Goal: Obtain resource: Download file/media

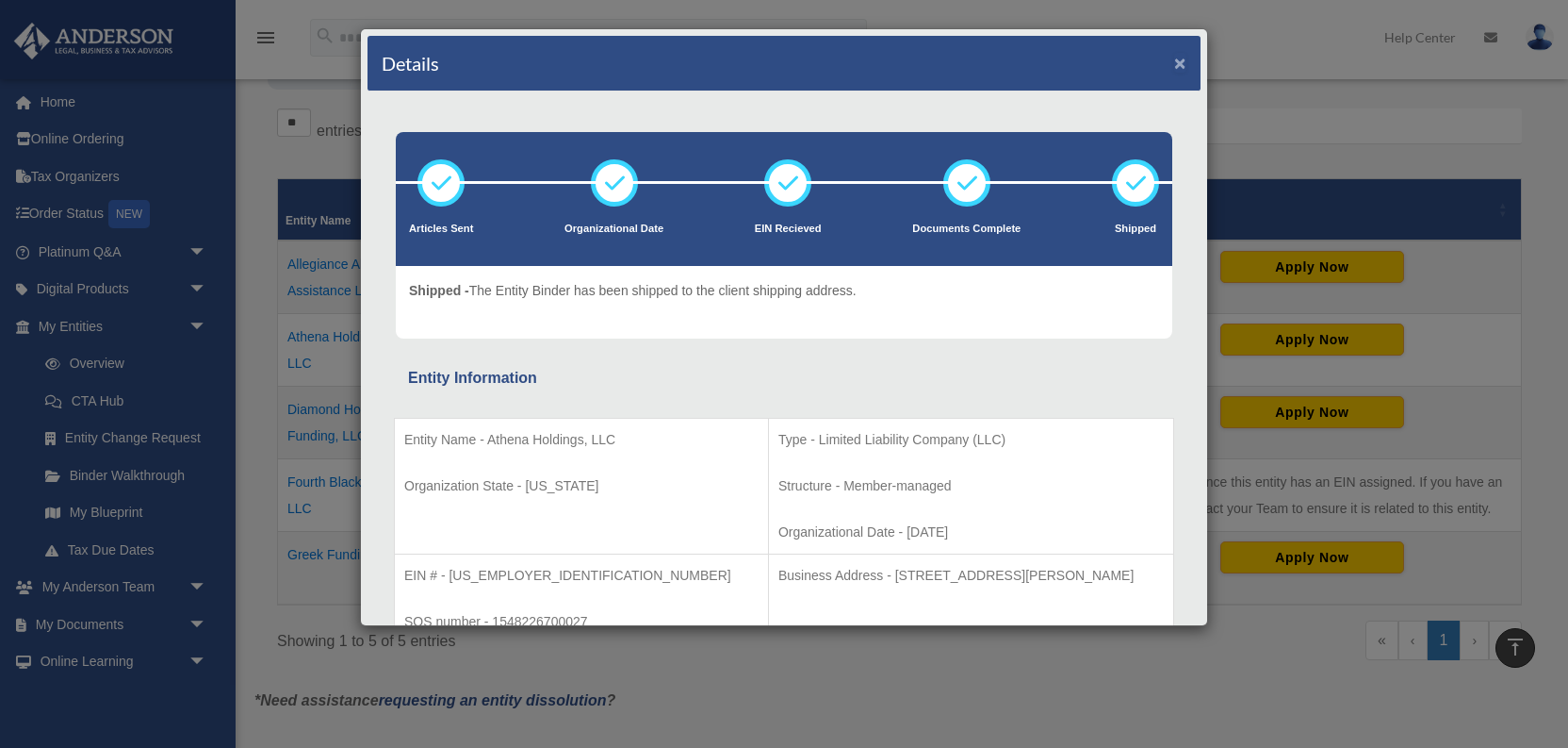
click at [1182, 58] on button "×" at bounding box center [1180, 63] width 12 height 20
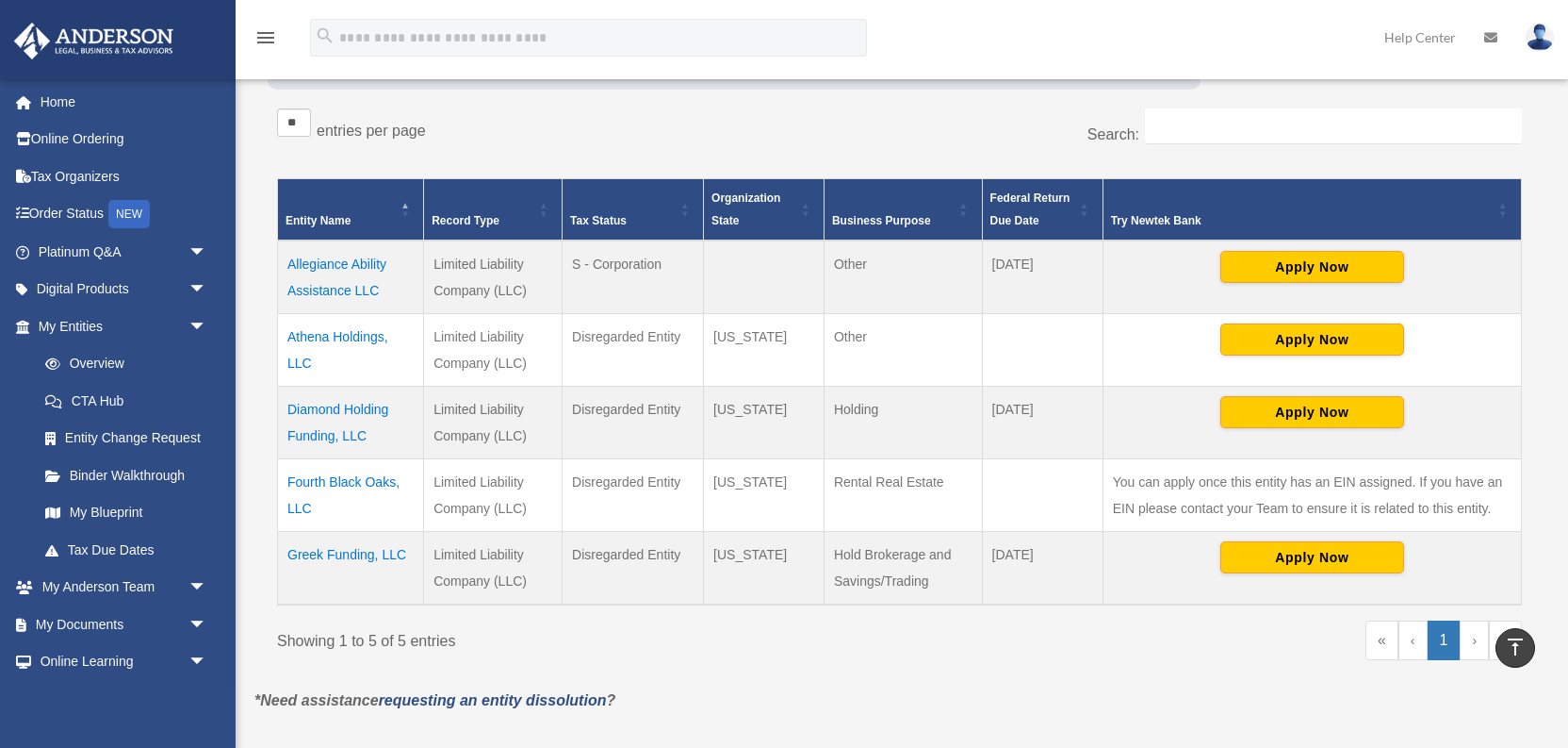
drag, startPoint x: 879, startPoint y: 120, endPoint x: 922, endPoint y: 123, distance: 43.1
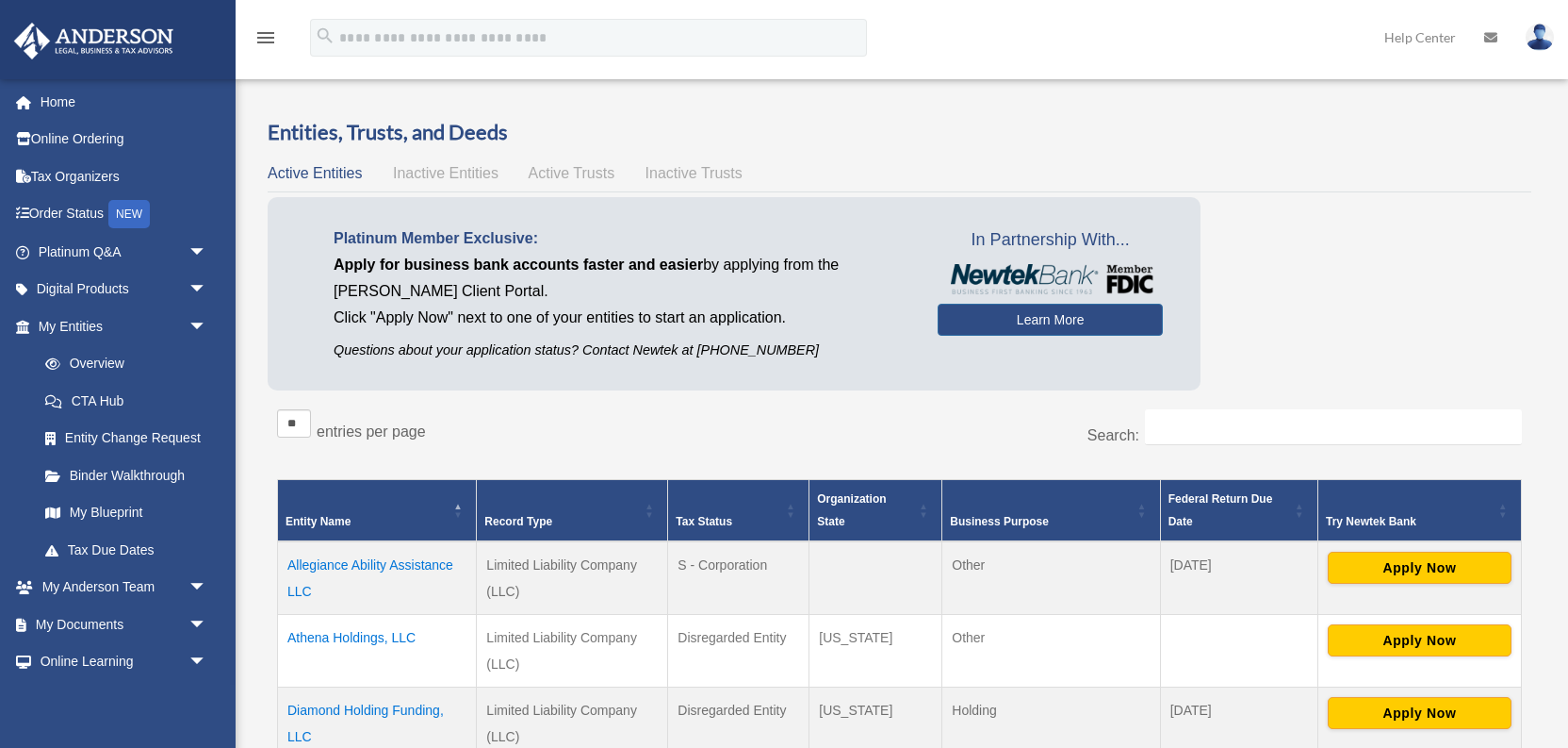
scroll to position [301, 0]
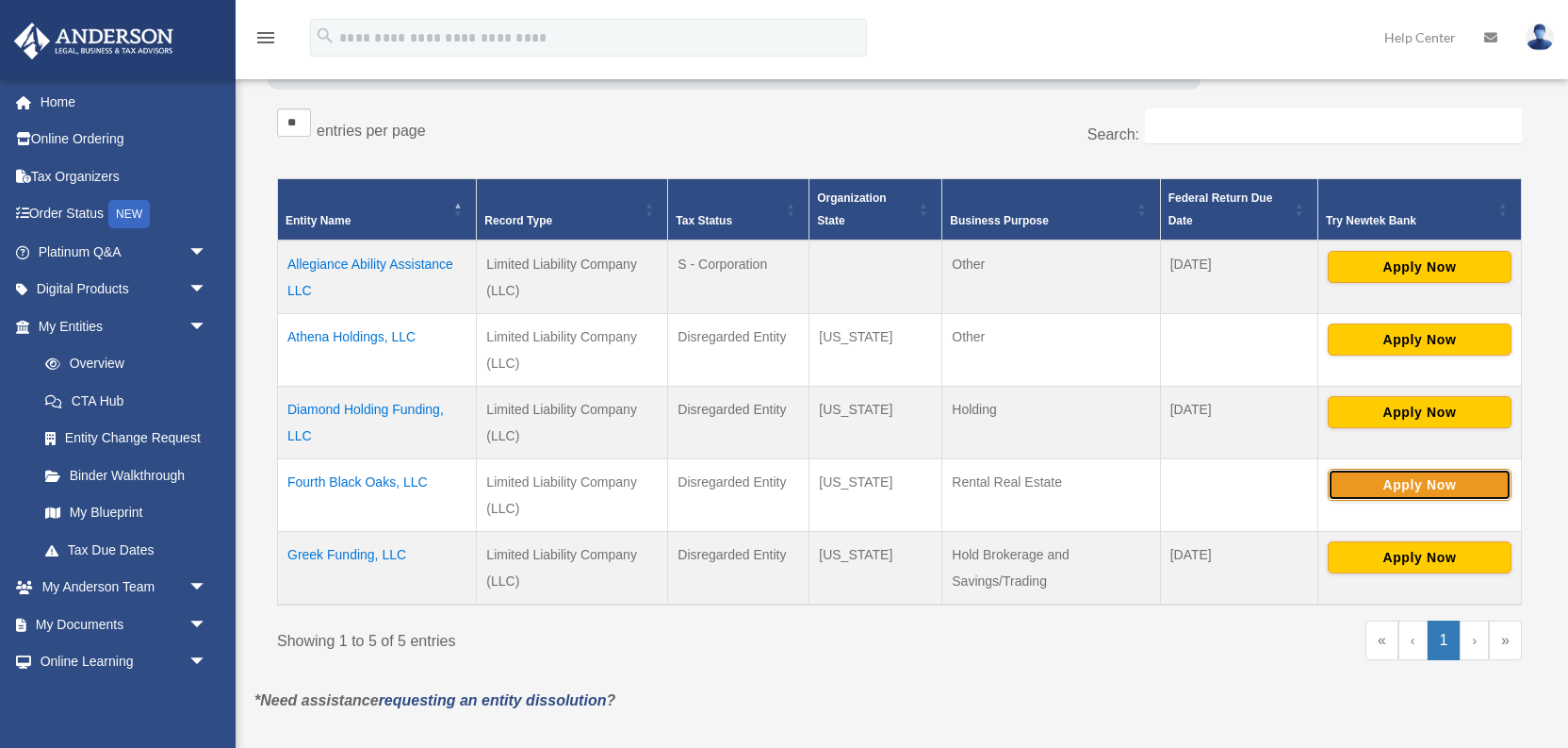
click at [1431, 480] on button "Apply Now" at bounding box center [1419, 484] width 184 height 32
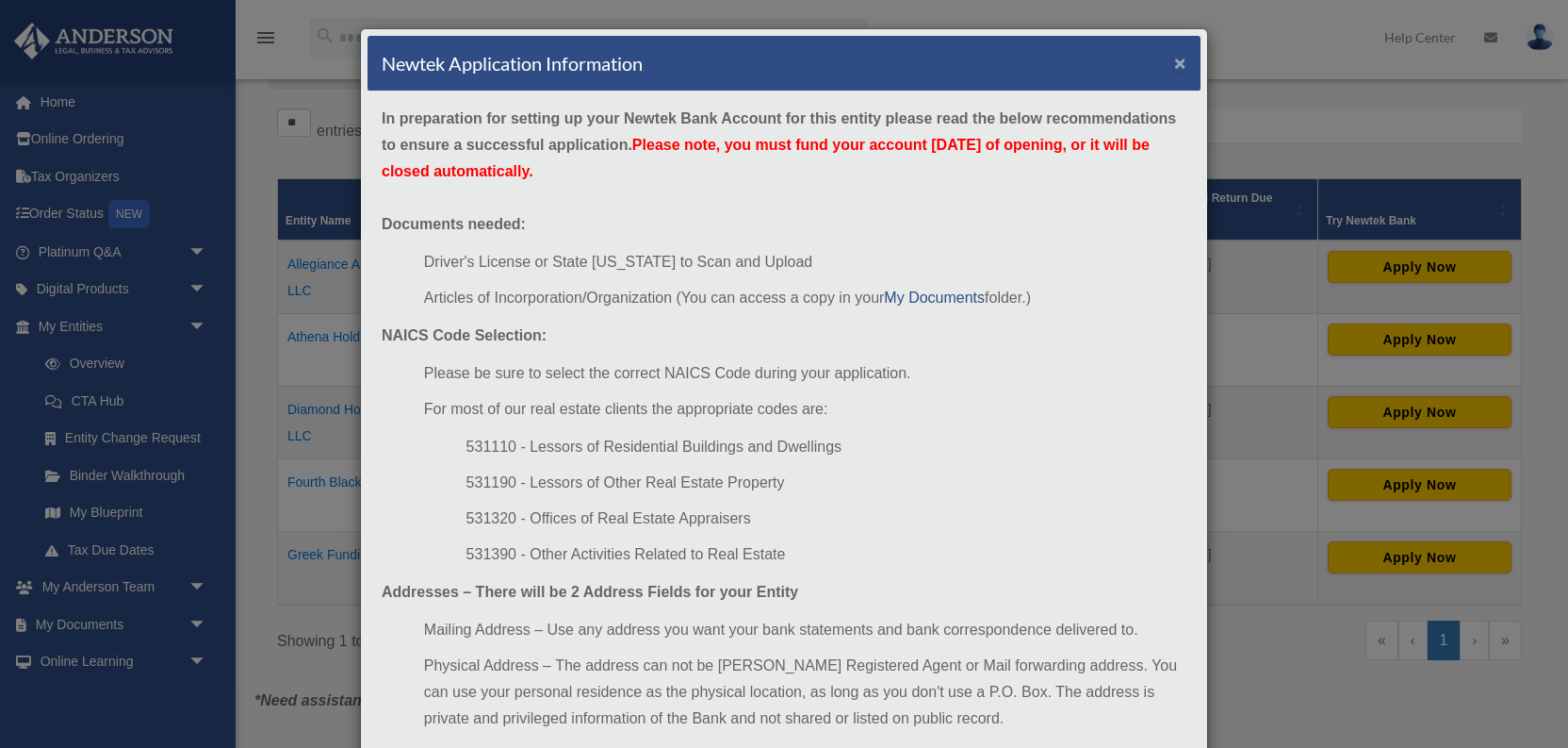
click at [1179, 63] on button "×" at bounding box center [1180, 63] width 12 height 20
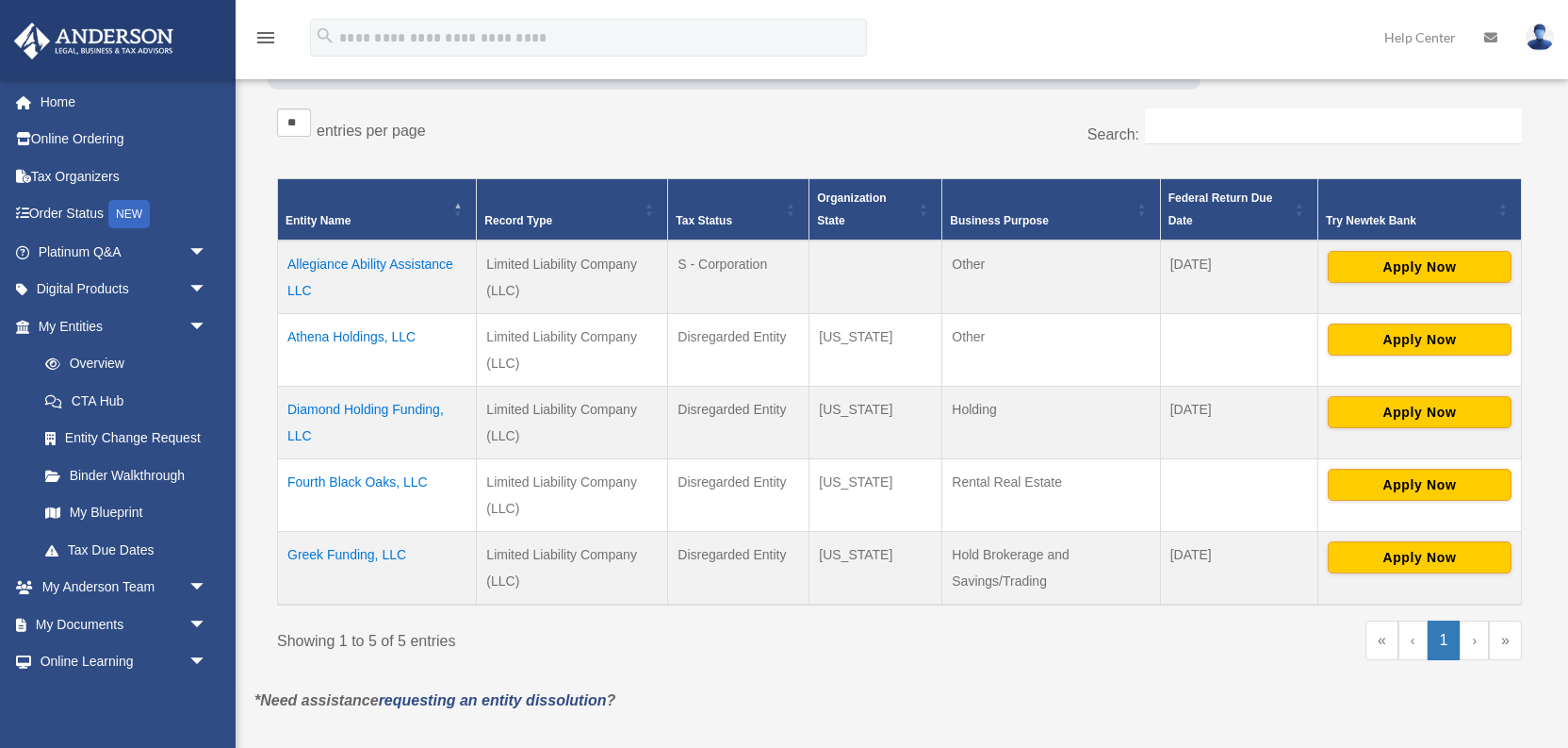
click at [327, 479] on td "Fourth Black Oaks, LLC" at bounding box center [376, 494] width 199 height 73
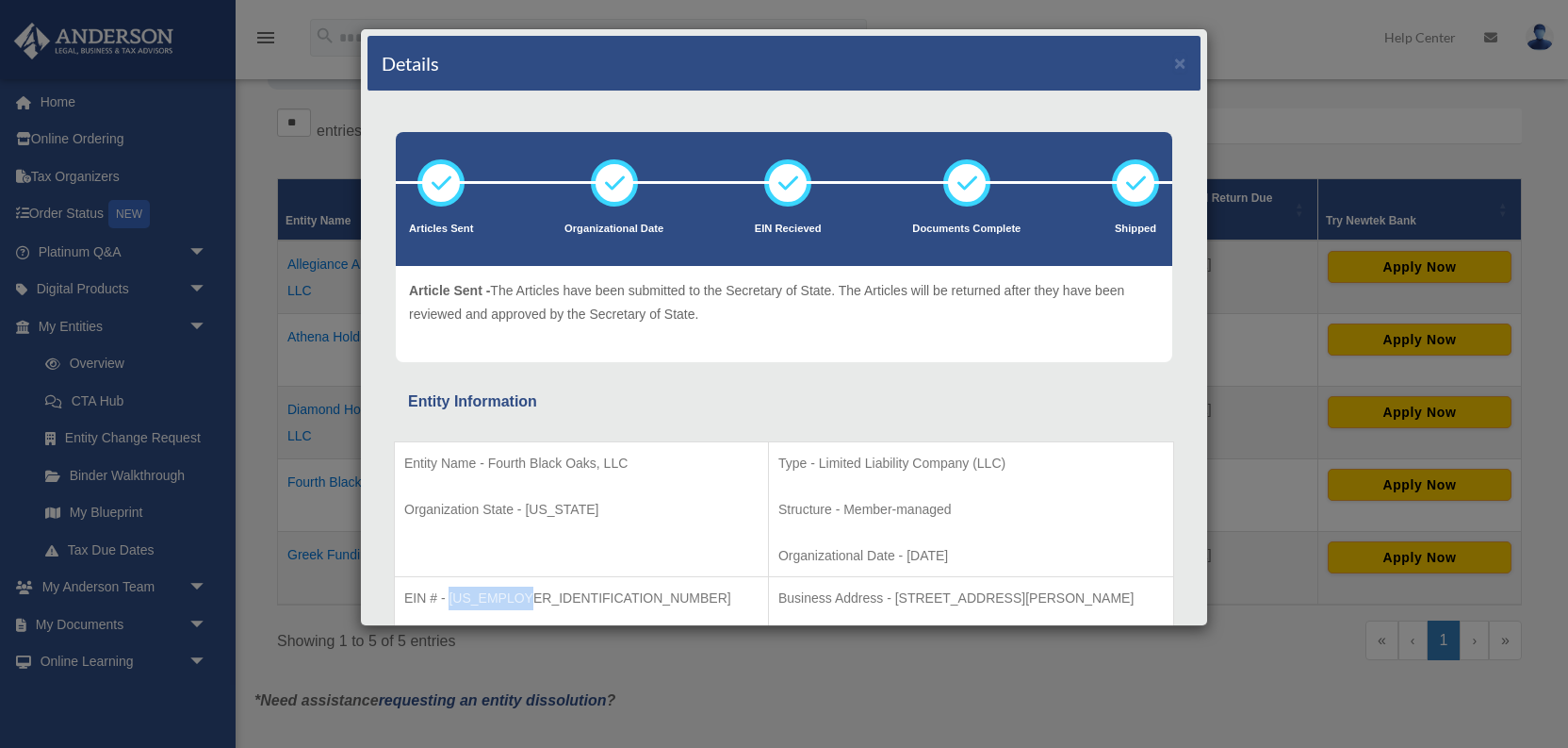
drag, startPoint x: 448, startPoint y: 598, endPoint x: 529, endPoint y: 585, distance: 82.0
click at [529, 585] on td "EIN # - 39-4730221 SOS number - 1586496300024" at bounding box center [582, 622] width 374 height 90
click at [609, 533] on td "Entity Name - Fourth Black Oaks, LLC Organization State - Minnesota" at bounding box center [582, 509] width 374 height 136
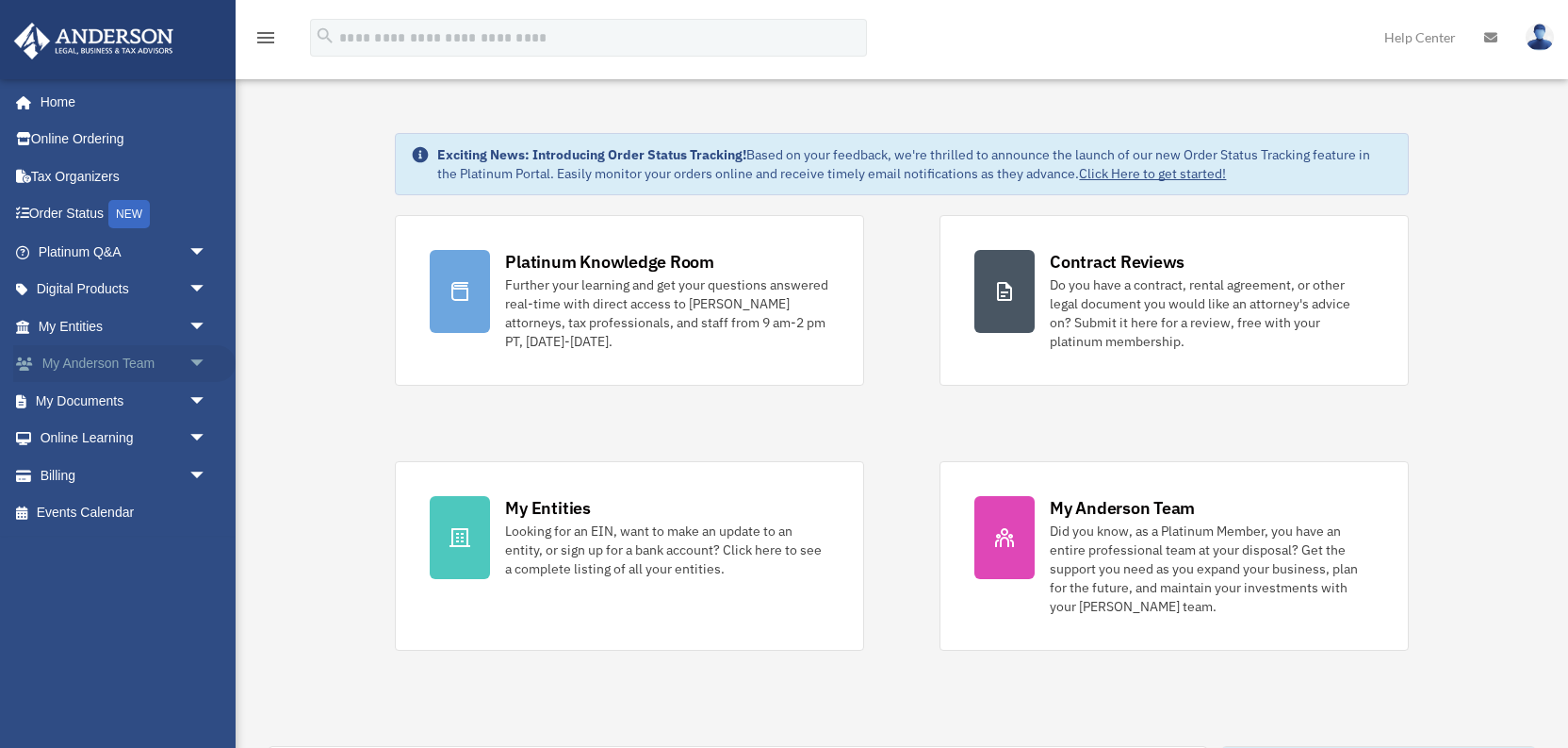
click at [139, 374] on link "My Anderson Team arrow_drop_down" at bounding box center [124, 365] width 223 height 38
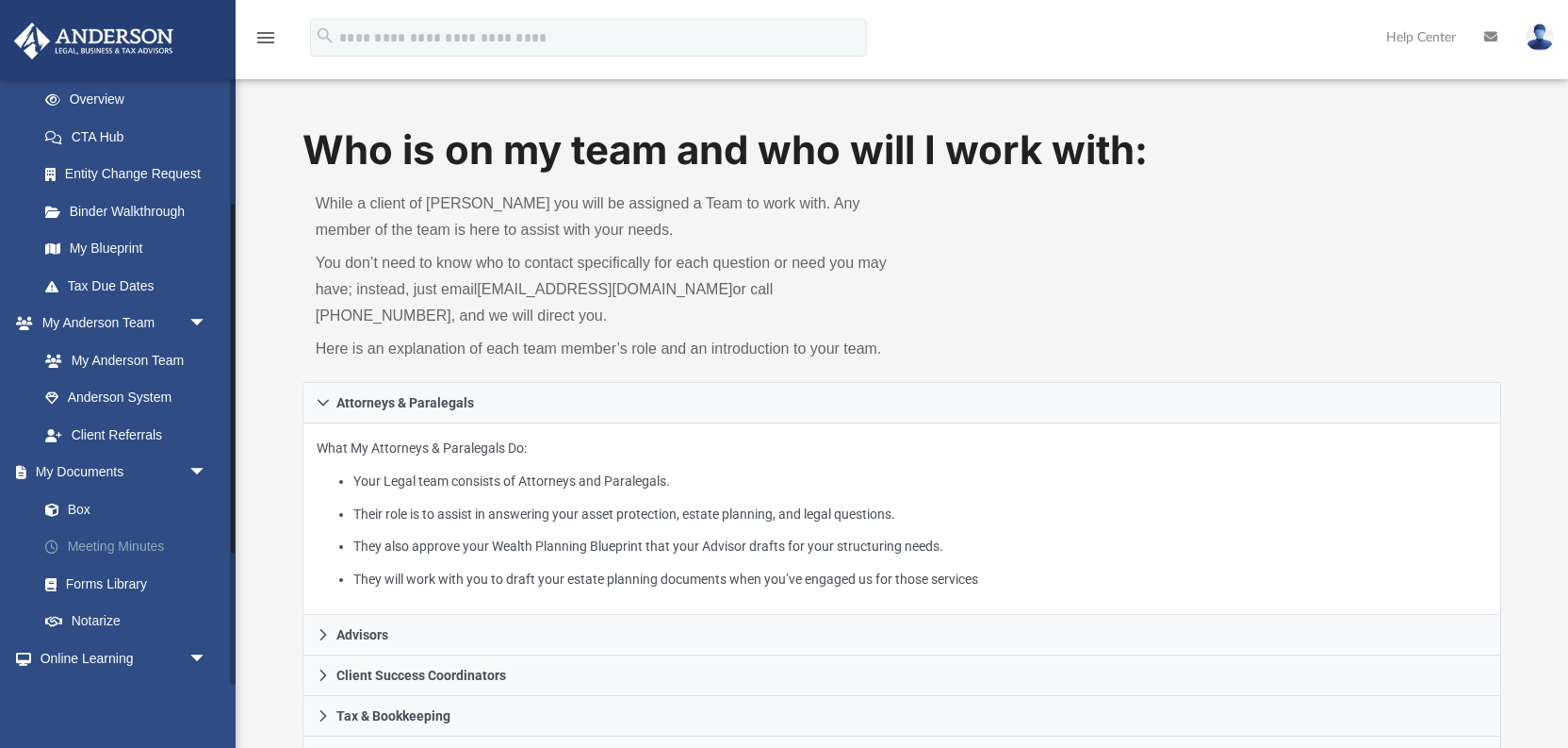
scroll to position [177, 0]
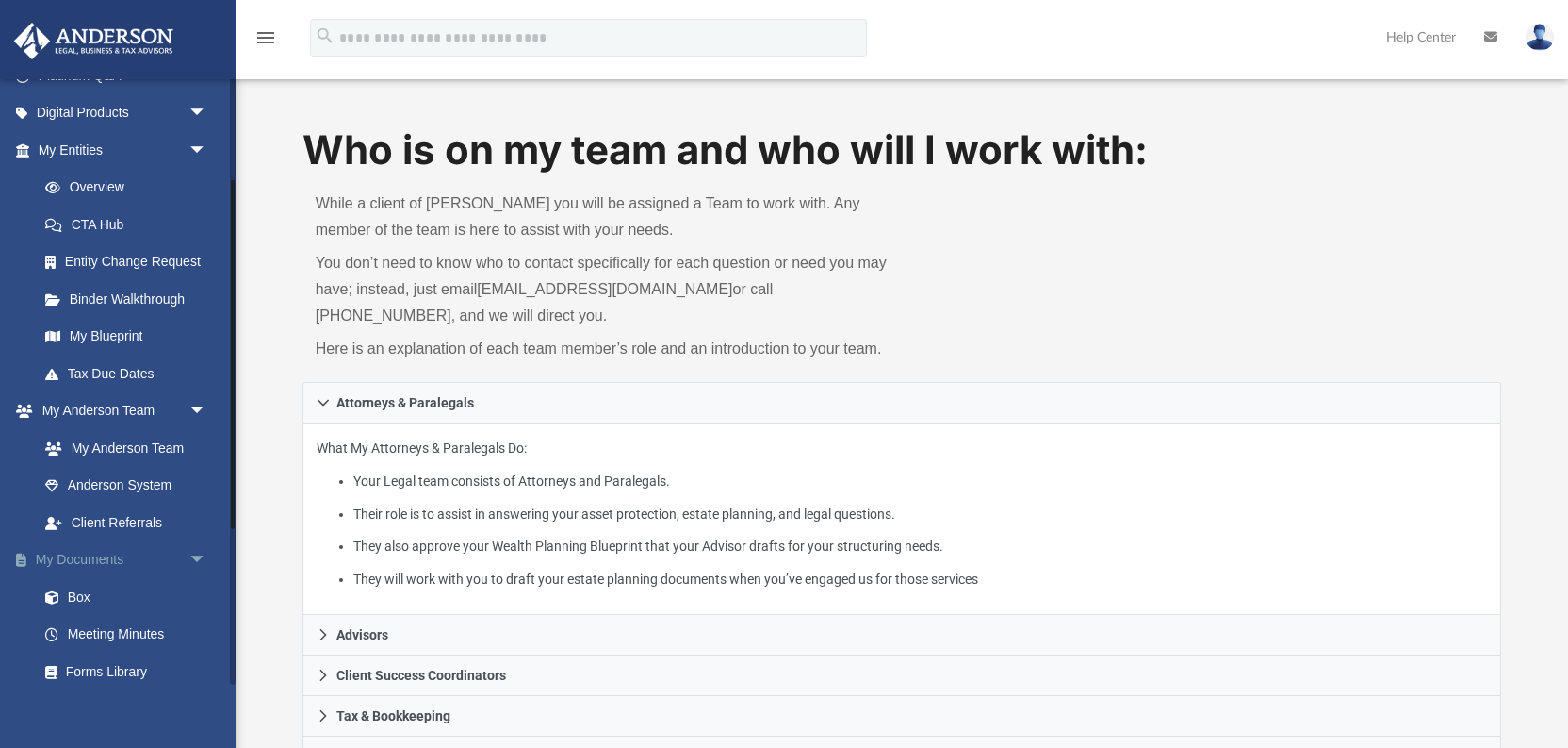
click at [77, 553] on link "My Documents arrow_drop_down" at bounding box center [124, 560] width 223 height 38
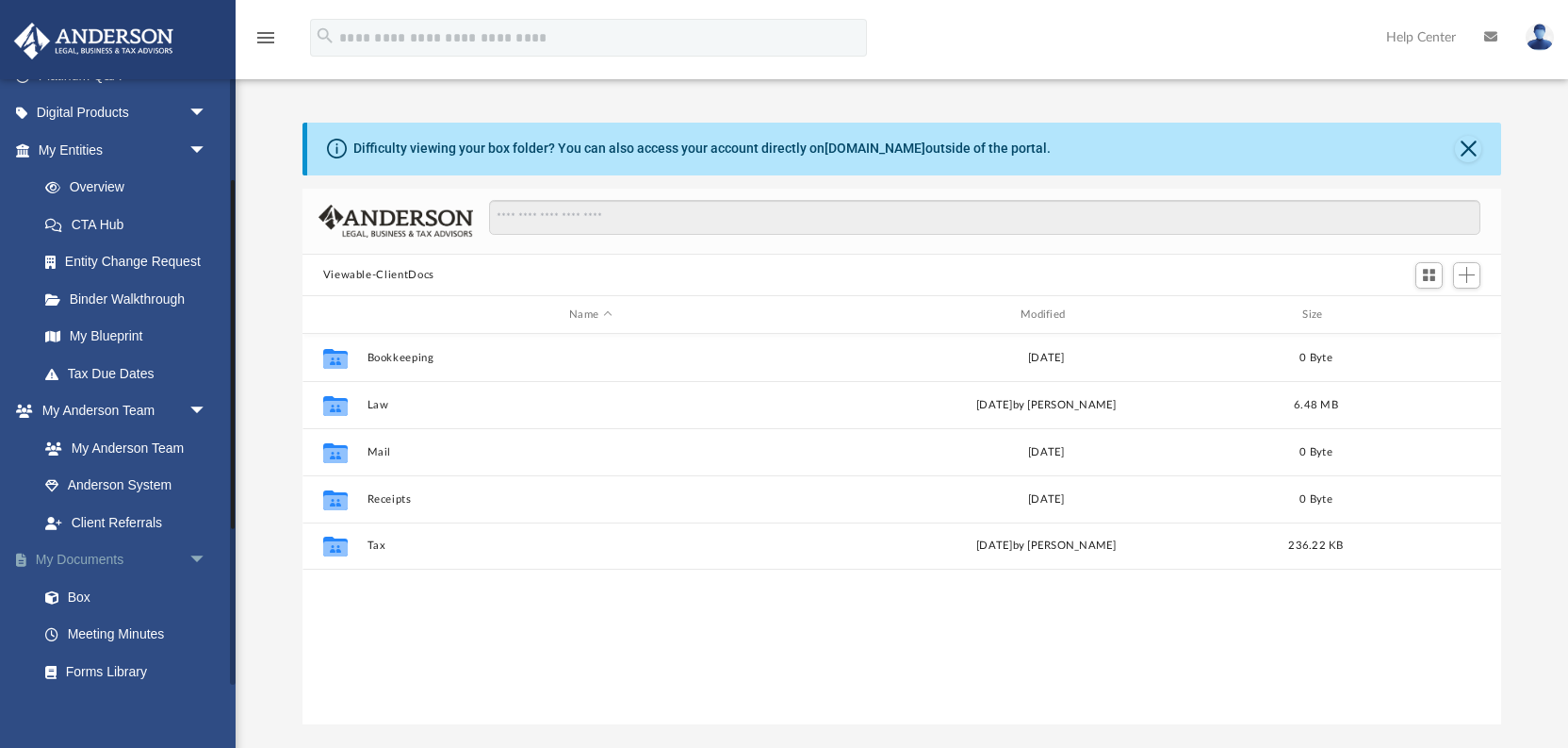
scroll to position [428, 1199]
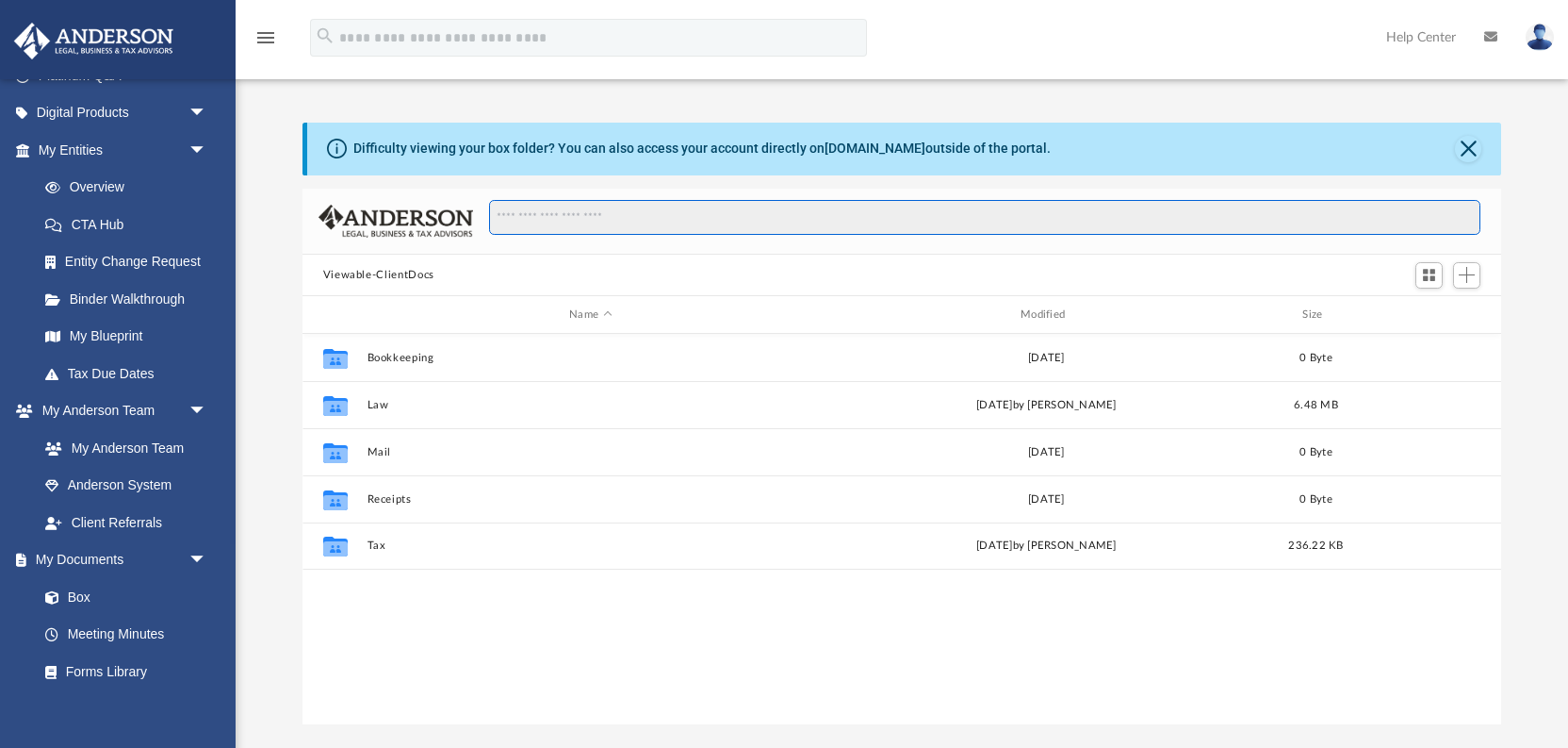
click at [635, 209] on input "Search files and folders" at bounding box center [984, 218] width 991 height 36
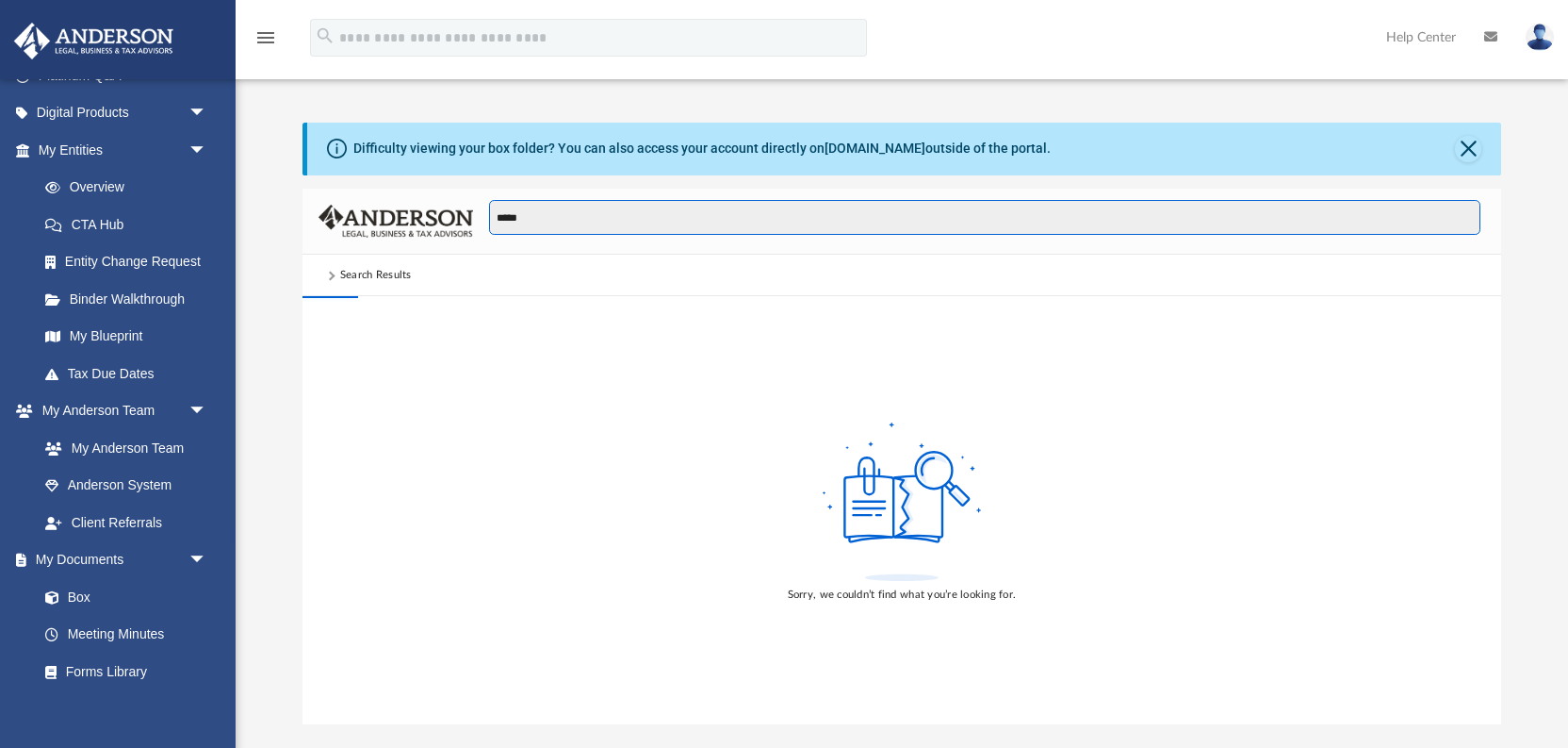
type input "*****"
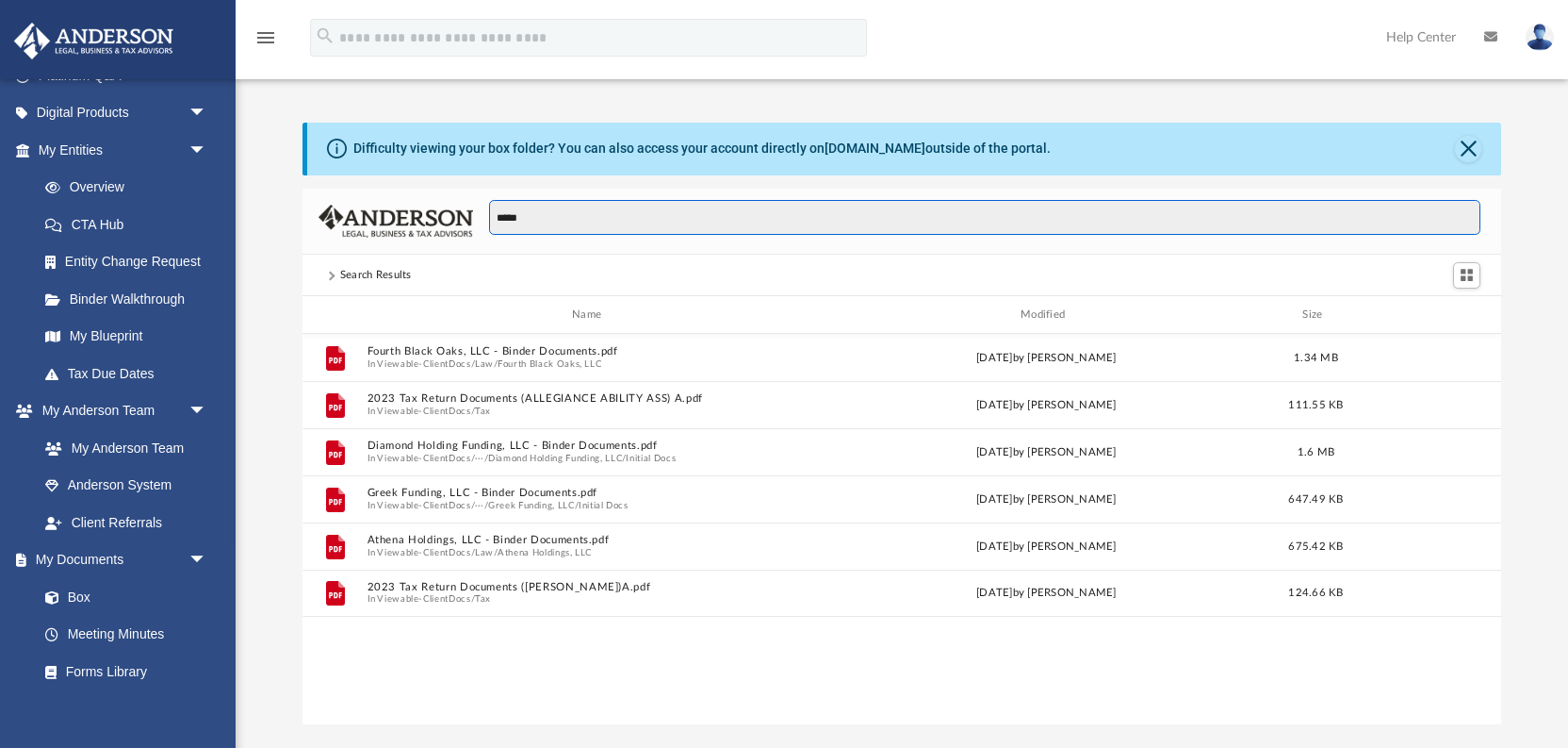
drag, startPoint x: 527, startPoint y: 217, endPoint x: 449, endPoint y: 226, distance: 78.5
click at [489, 226] on input "*****" at bounding box center [984, 218] width 991 height 36
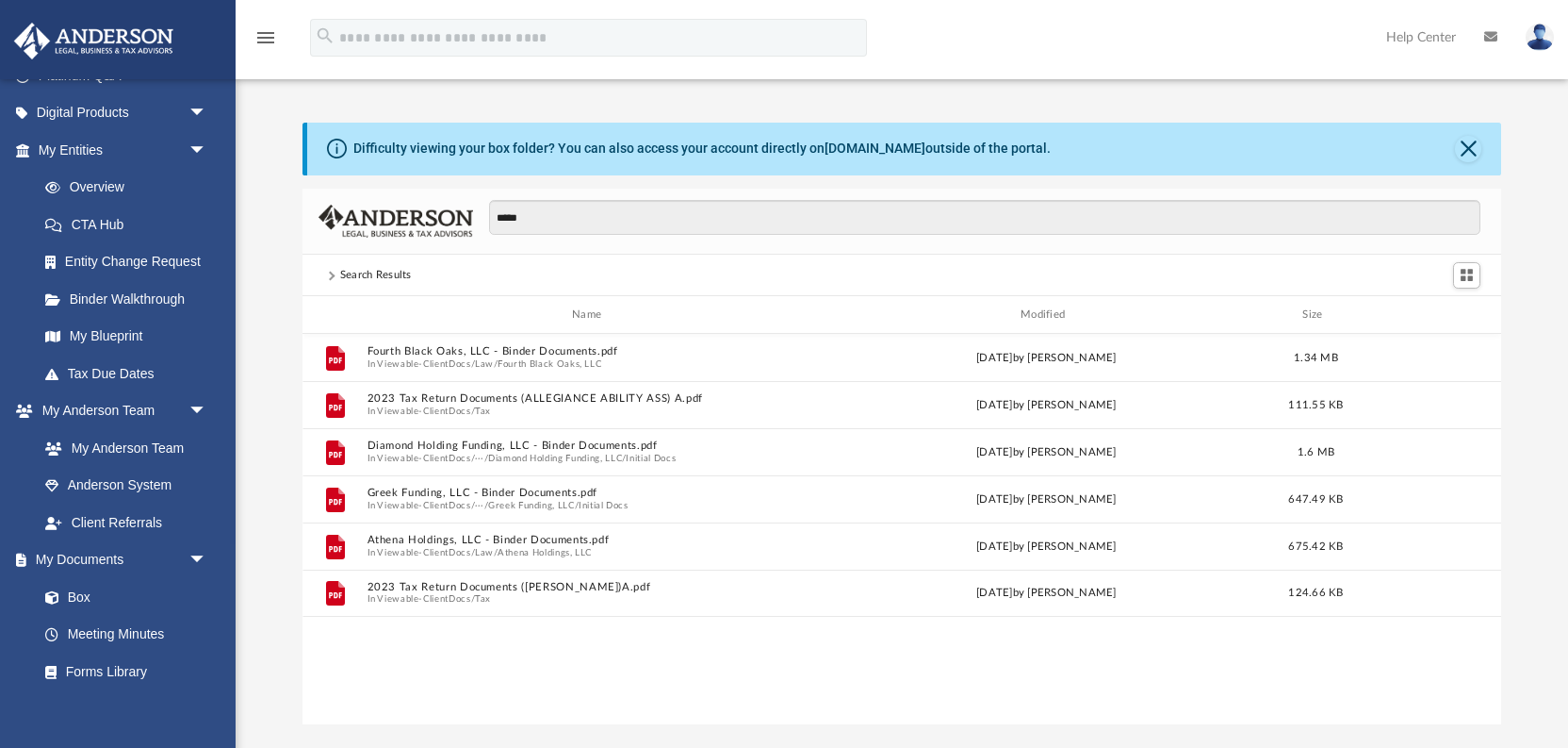
click at [544, 186] on div "Difficulty viewing your box folder? You can also access your account directly o…" at bounding box center [902, 423] width 1200 height 602
click at [1468, 141] on button "Close" at bounding box center [1468, 149] width 26 height 26
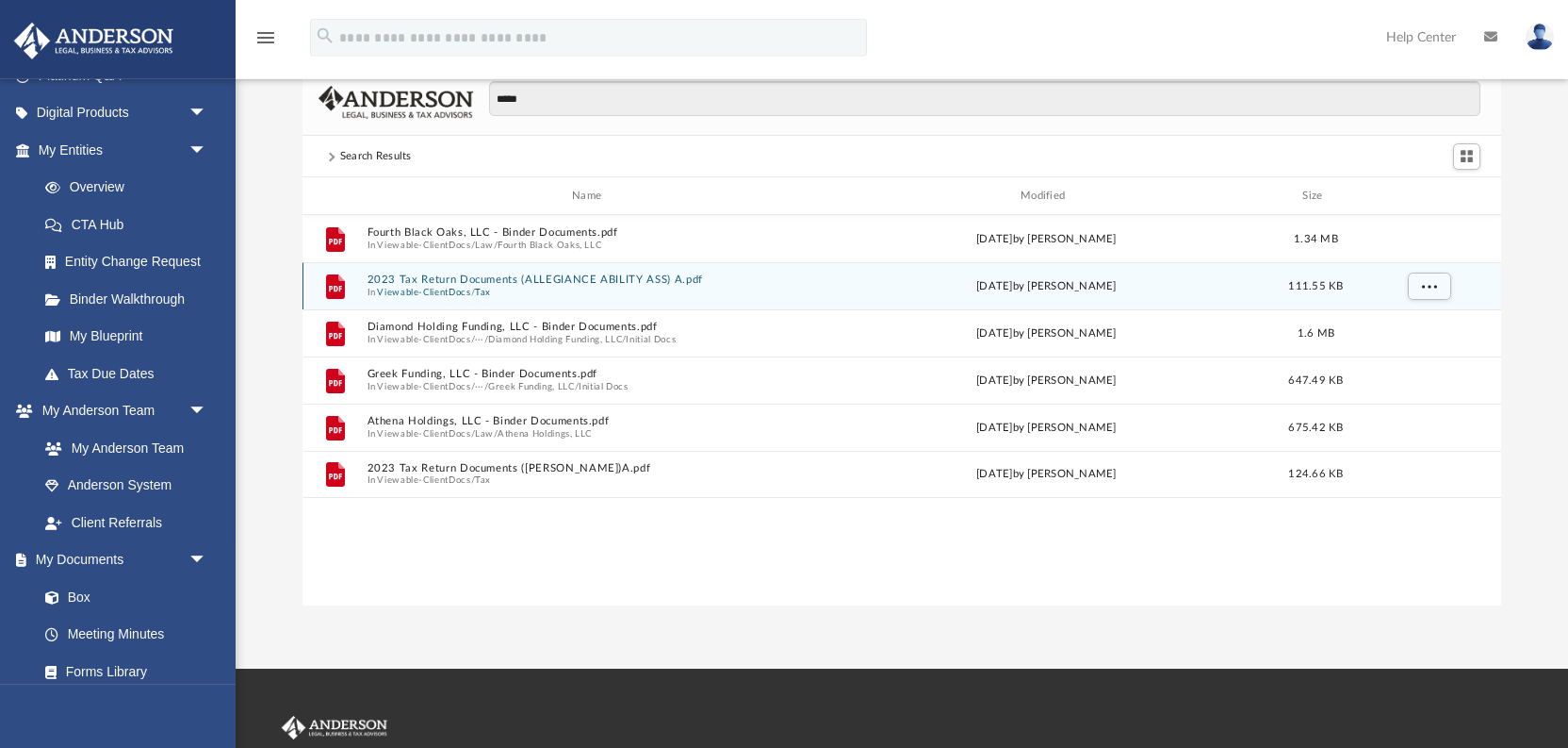
scroll to position [100, 0]
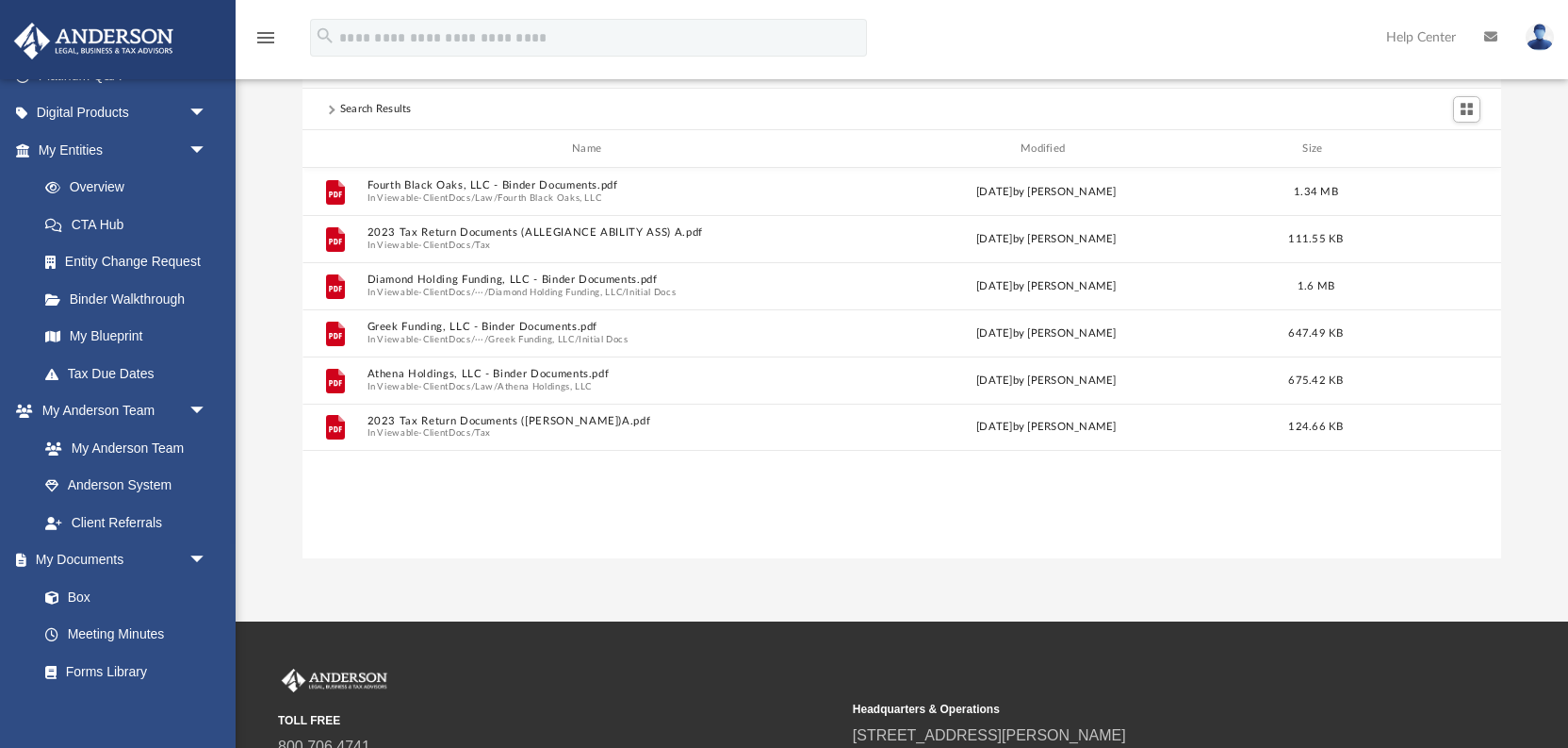
click at [717, 144] on div "Name" at bounding box center [589, 149] width 447 height 17
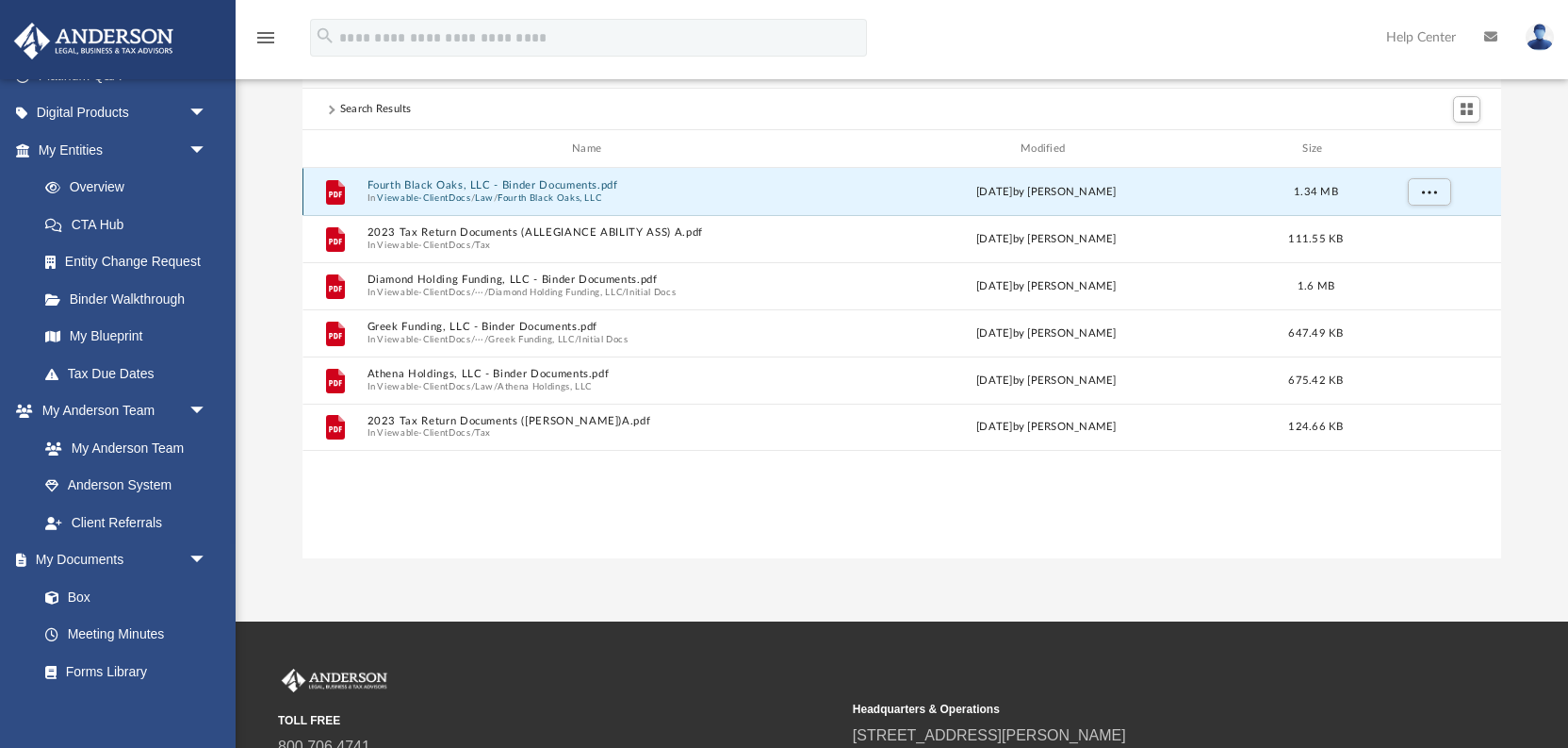
click at [414, 190] on button "Fourth Black Oaks, LLC - Binder Documents.pdf" at bounding box center [590, 185] width 447 height 12
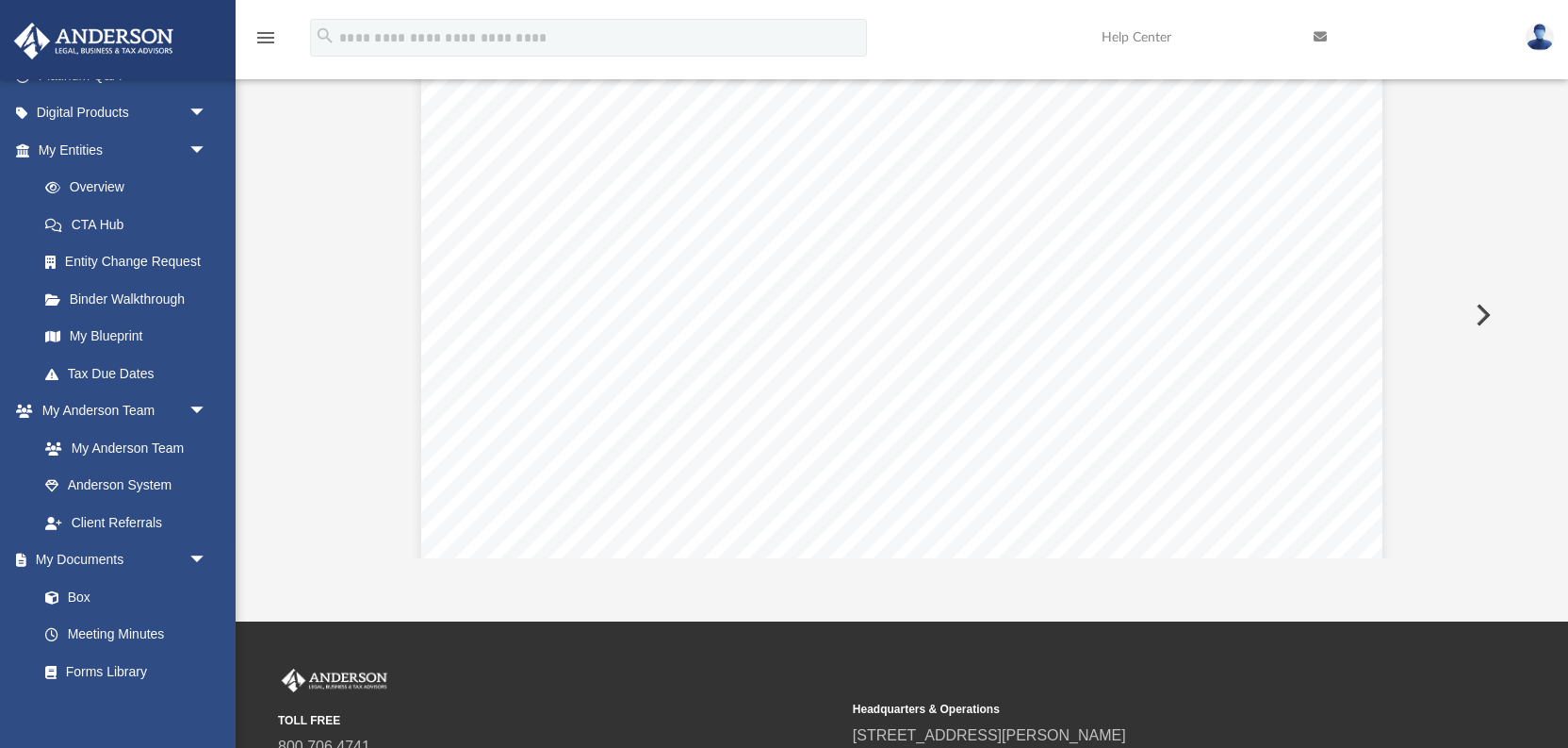
scroll to position [74, 0]
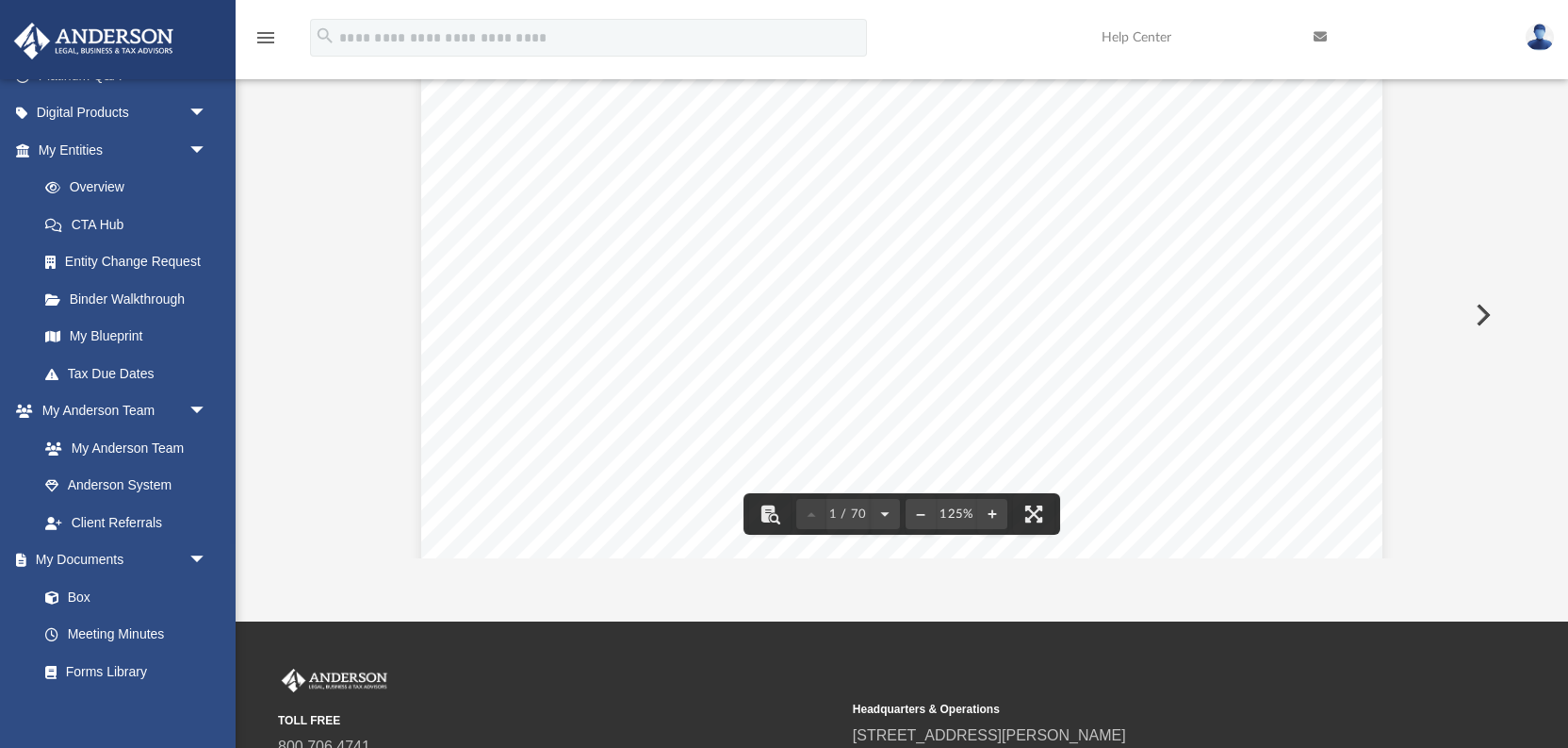
drag, startPoint x: 533, startPoint y: 377, endPoint x: 793, endPoint y: 383, distance: 260.1
click at [793, 383] on div "Katherine Waletski 1500 Essex Rd Hopkins , Minnesota 55305 Re: Fourth Black Oak…" at bounding box center [901, 634] width 961 height 1244
click at [834, 387] on span "several other important documents for the creation and operation of your new Co…" at bounding box center [870, 386] width 673 height 17
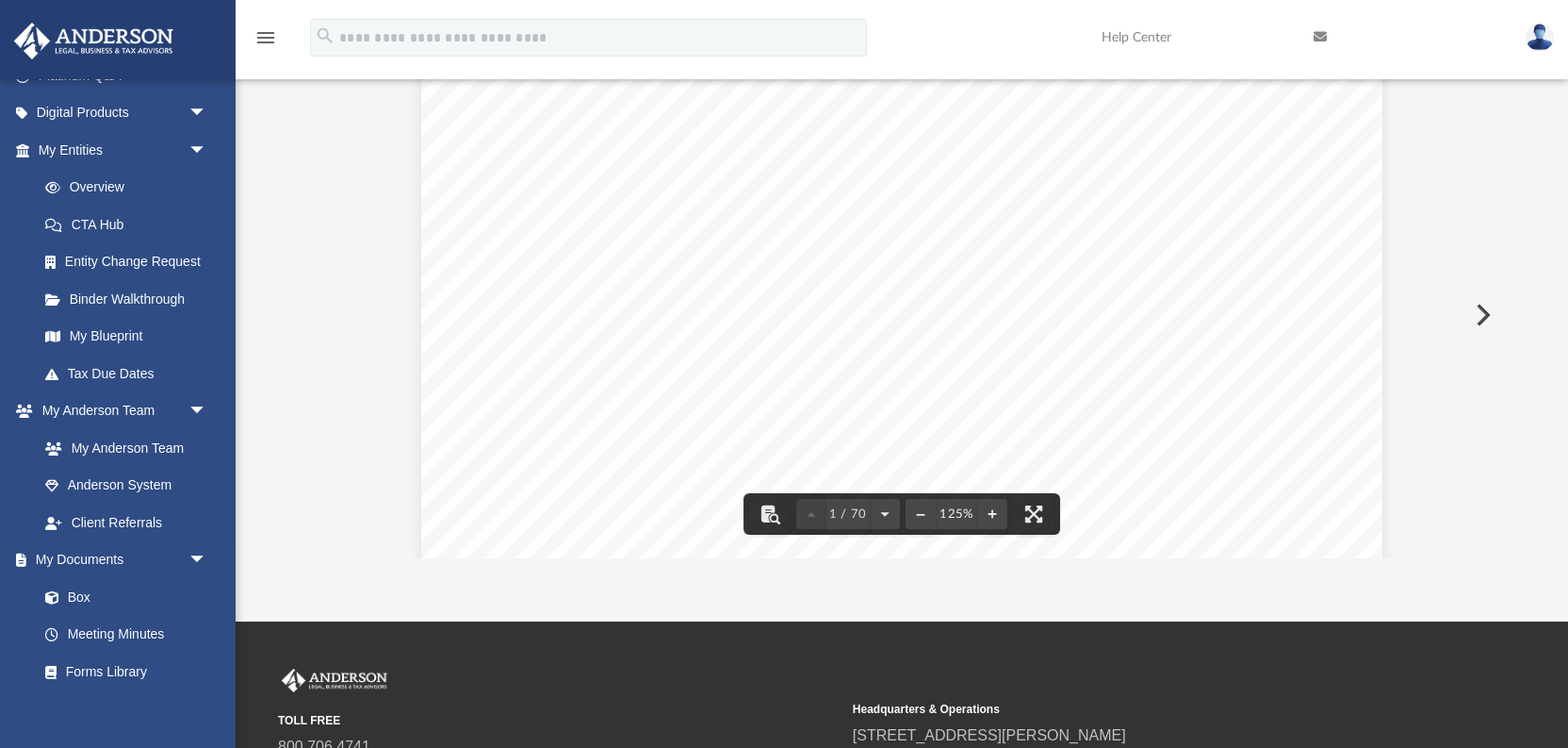
click at [719, 365] on span "Enclosed in this portfolio, you will find your operating agreement for" at bounding box center [774, 367] width 480 height 17
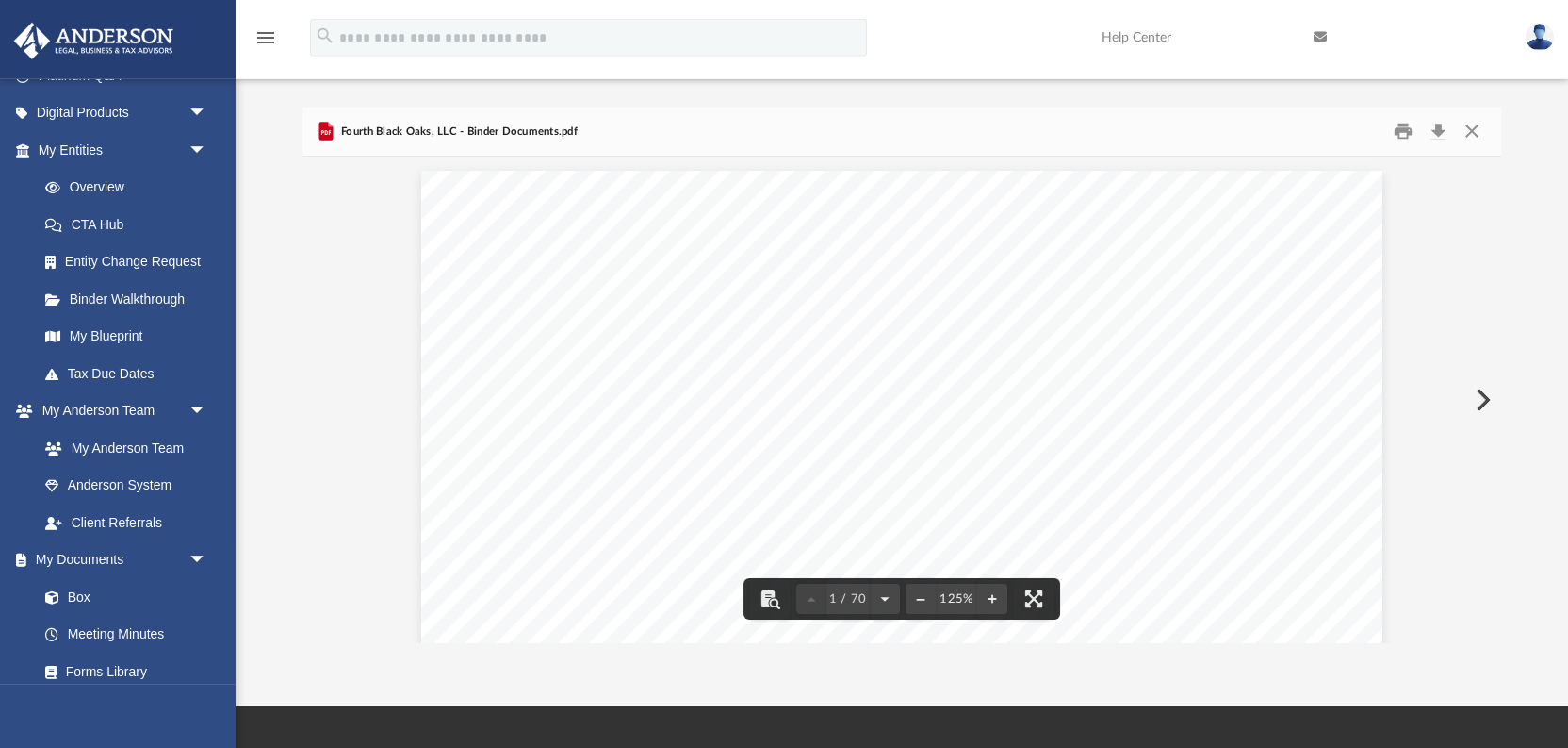
scroll to position [0, 0]
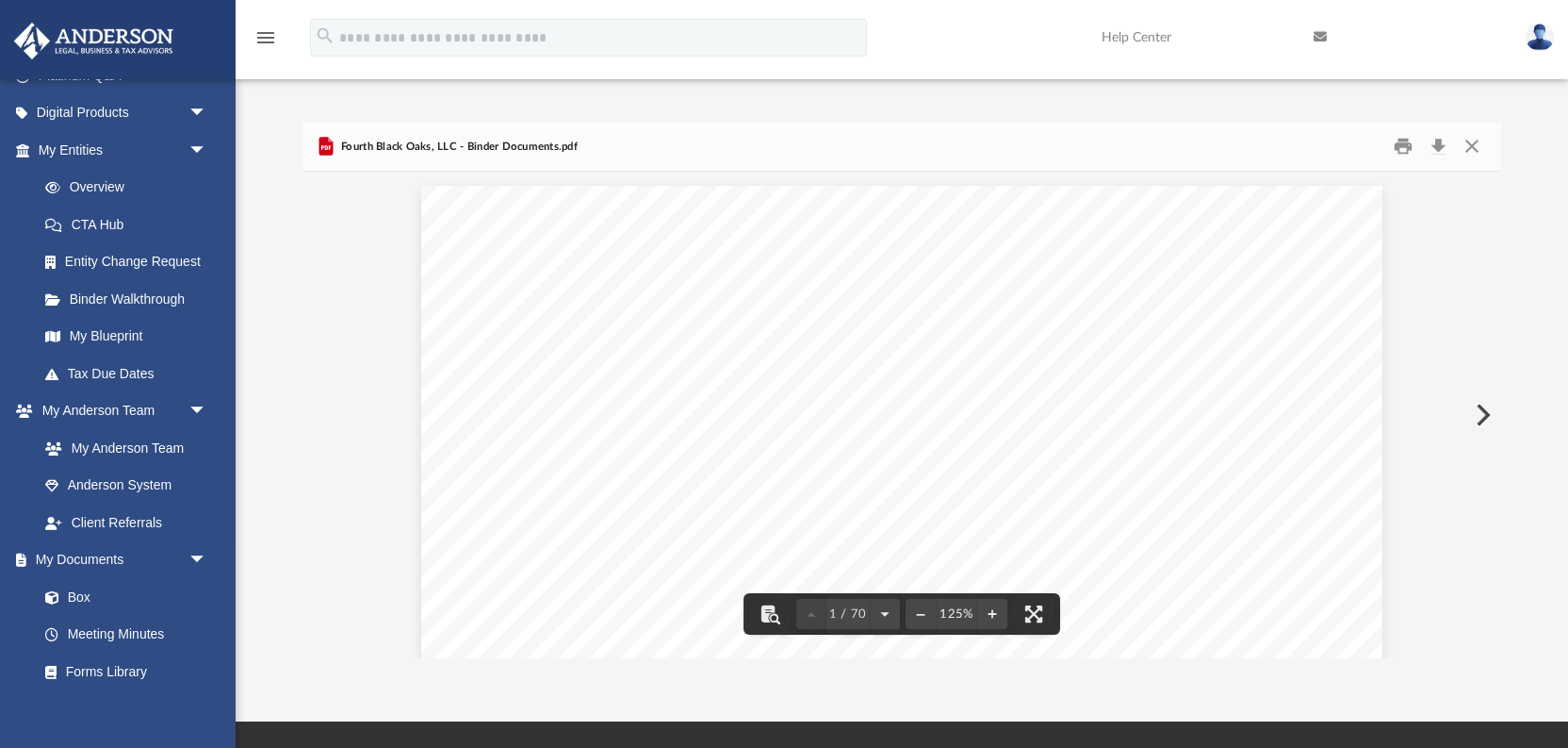
click at [324, 144] on icon "Preview" at bounding box center [325, 147] width 14 height 19
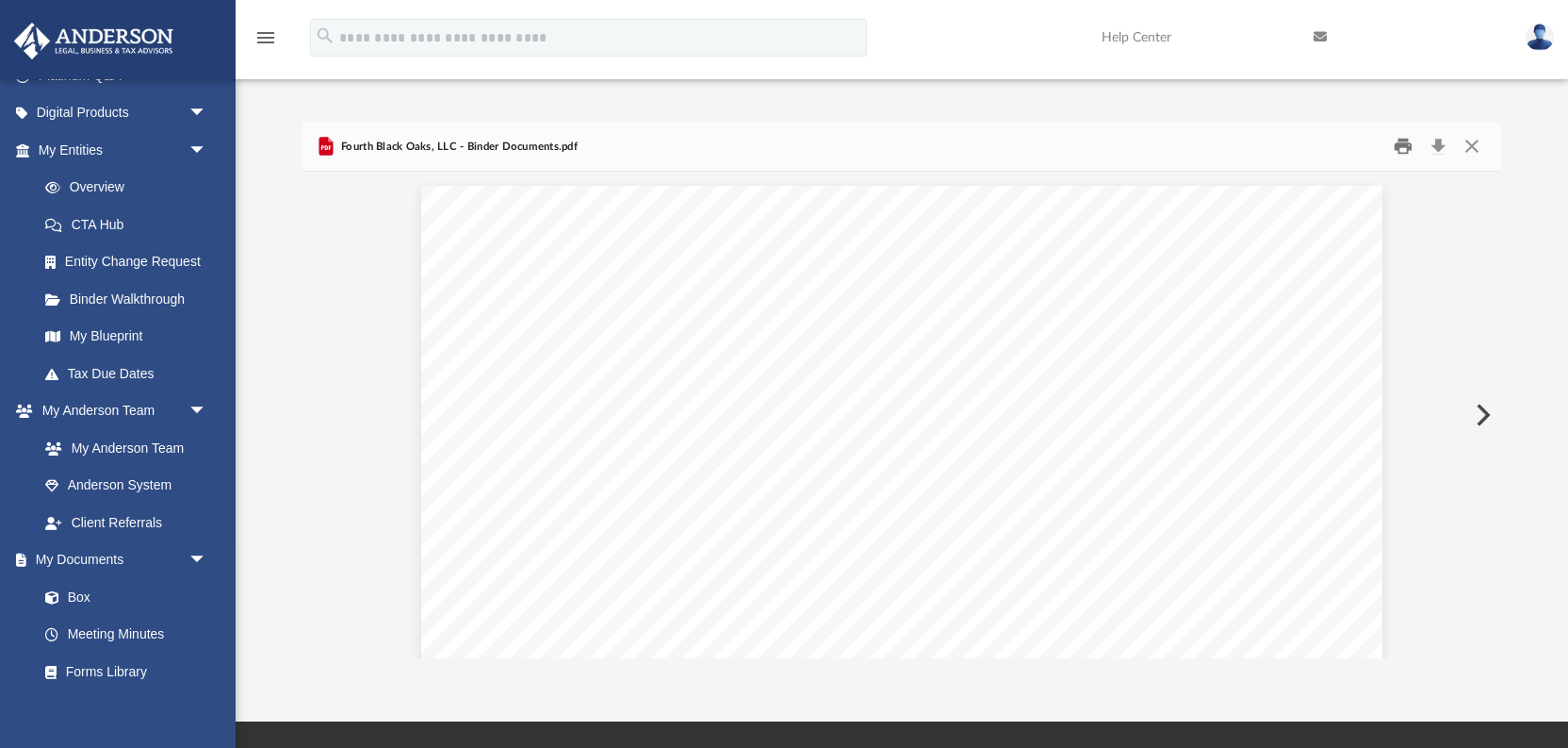
click at [1401, 144] on button "Print" at bounding box center [1403, 146] width 38 height 29
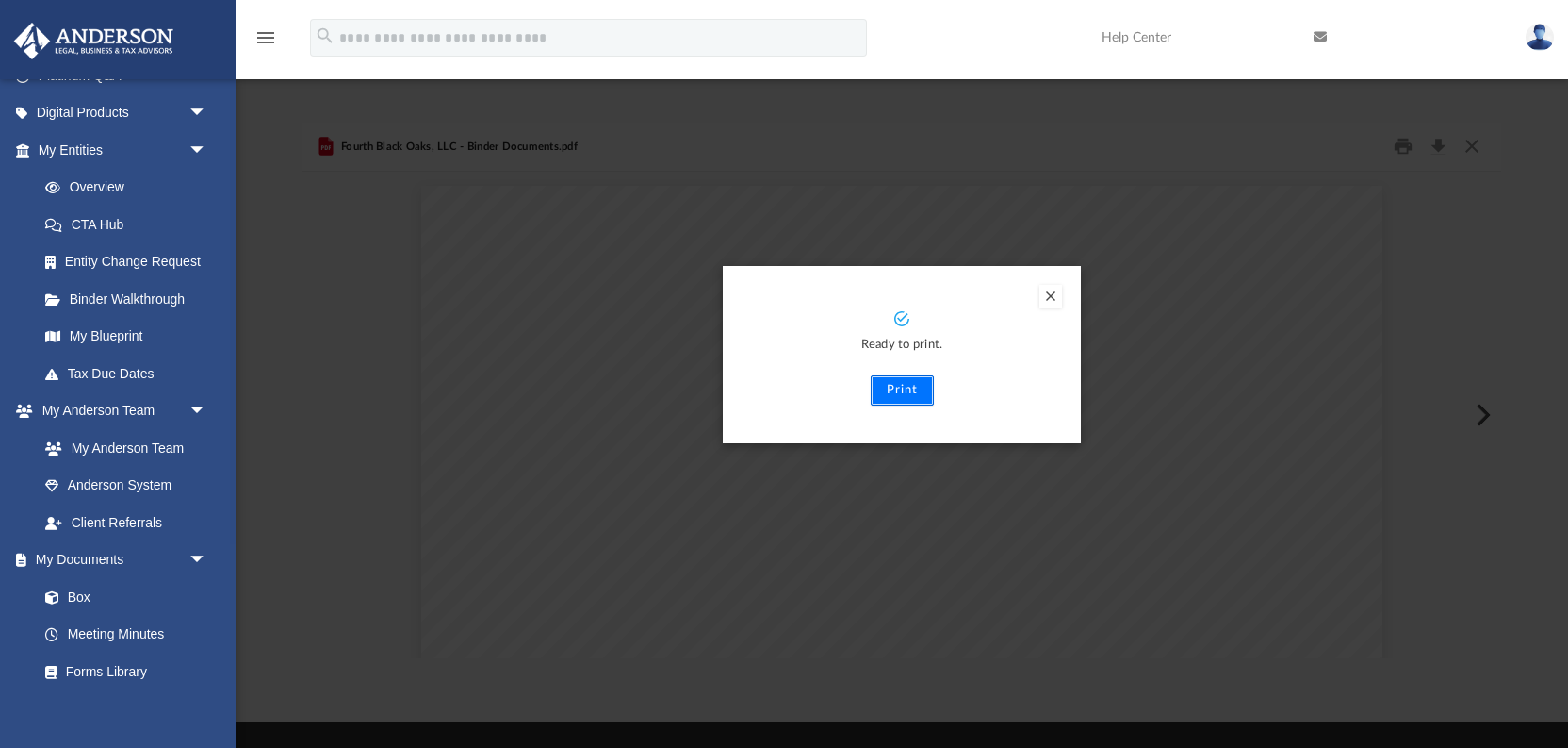
click at [915, 392] on button "Print" at bounding box center [901, 390] width 63 height 30
